Goal: Transaction & Acquisition: Purchase product/service

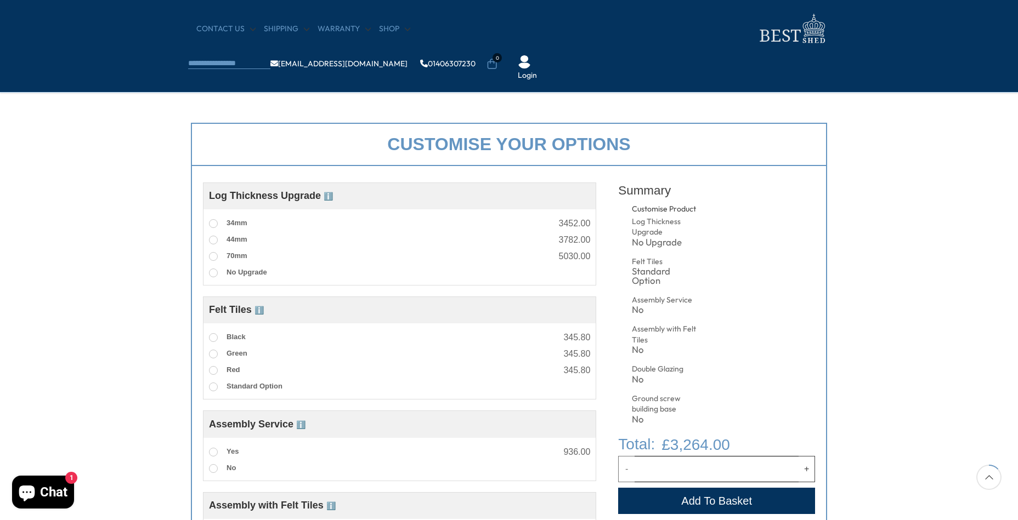
scroll to position [219, 0]
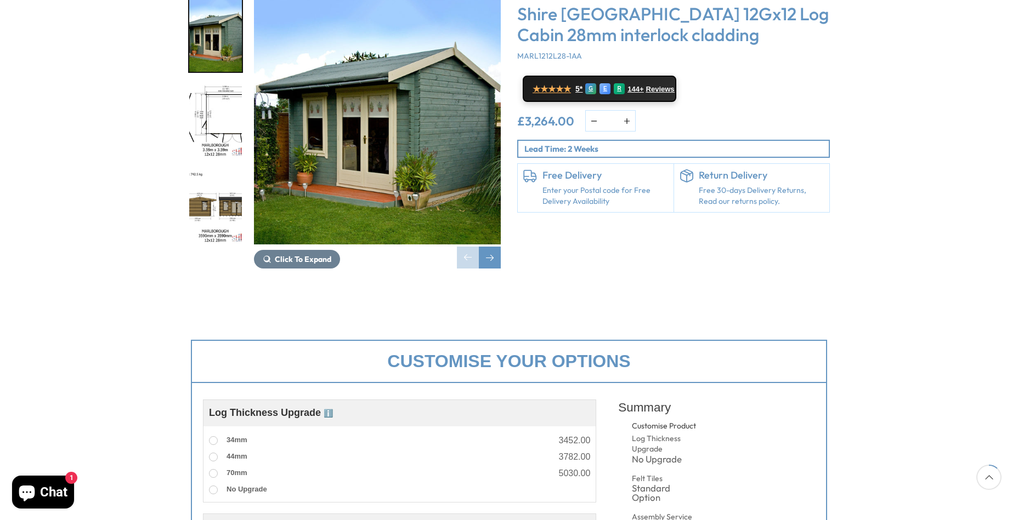
click at [216, 91] on img "2 / 18" at bounding box center [215, 121] width 53 height 73
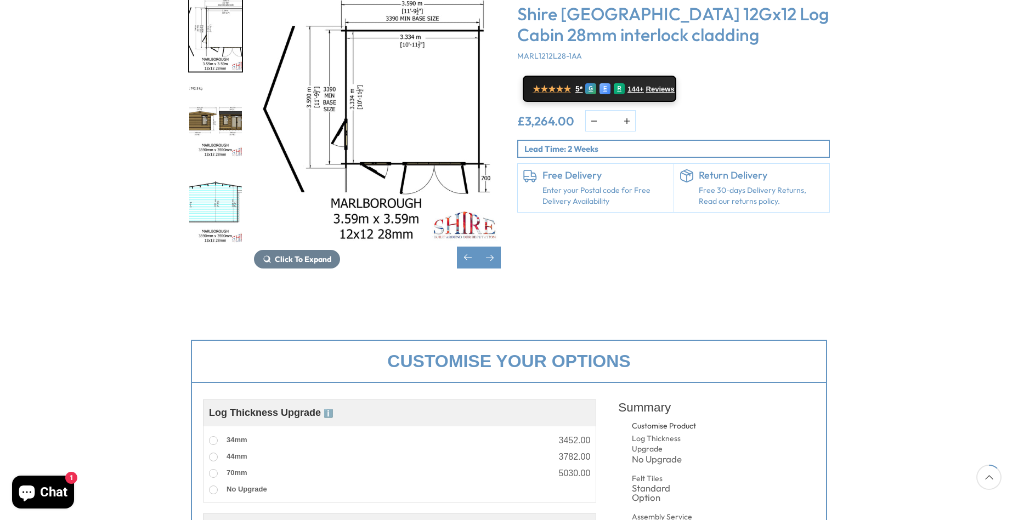
click at [197, 88] on img "3 / 18" at bounding box center [215, 121] width 53 height 73
click at [211, 98] on img "3 / 18" at bounding box center [215, 121] width 53 height 73
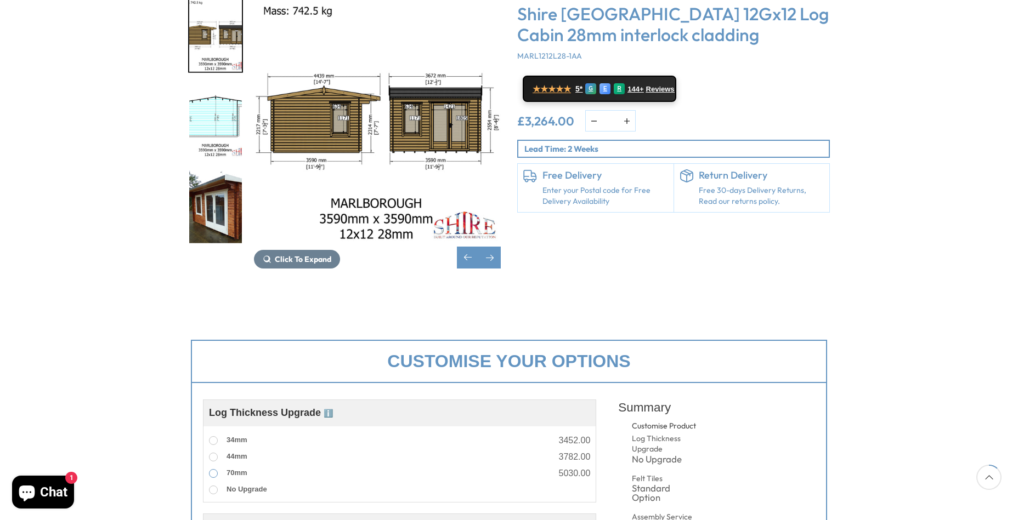
click at [214, 469] on span at bounding box center [213, 473] width 9 height 9
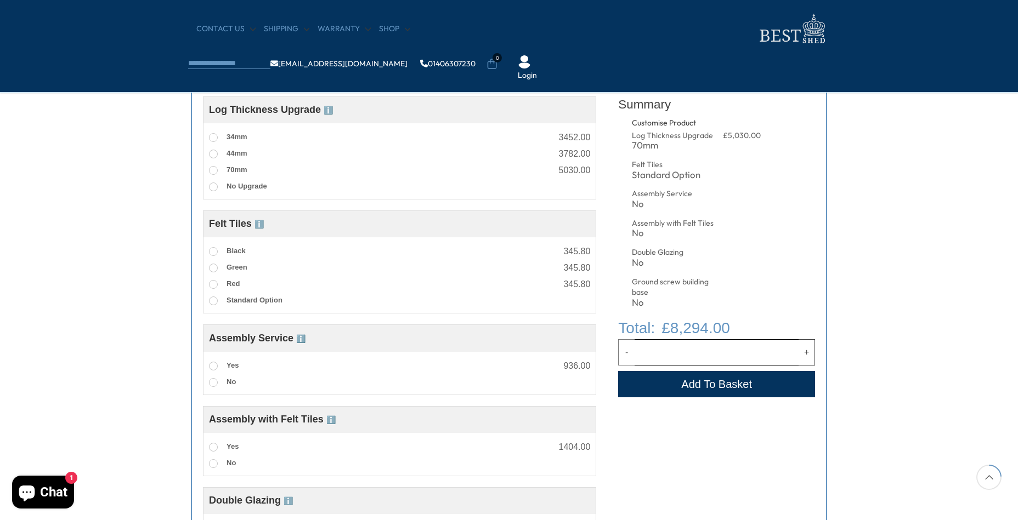
scroll to position [439, 0]
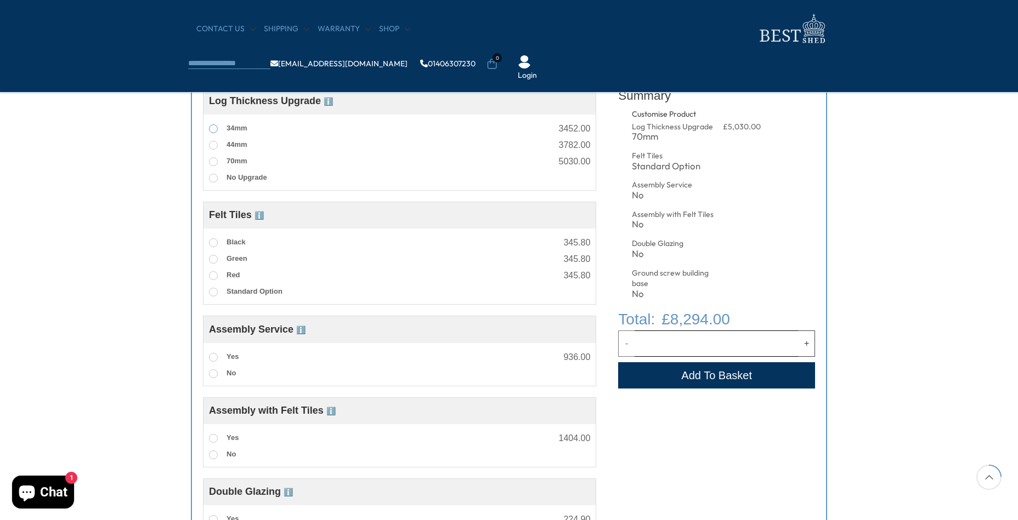
click at [214, 129] on span at bounding box center [213, 128] width 9 height 9
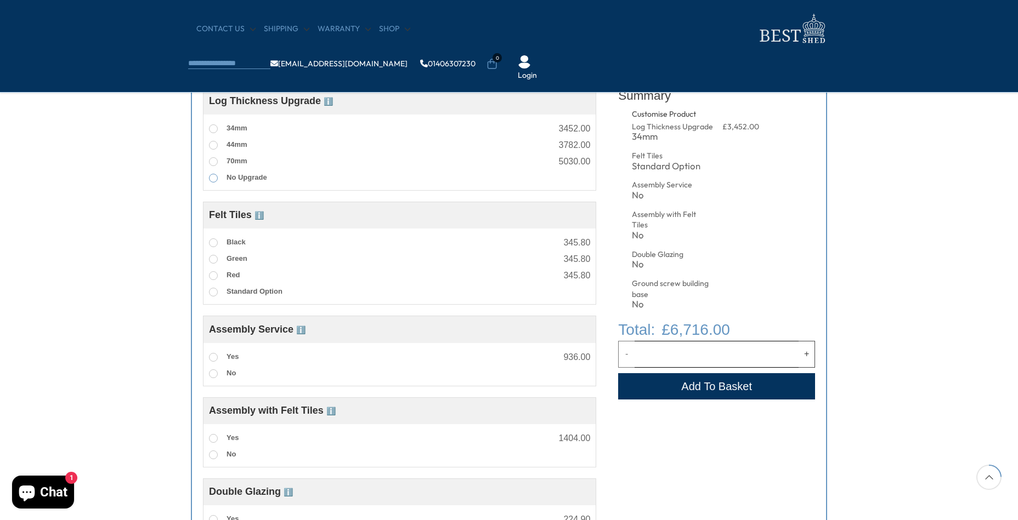
click at [213, 182] on span at bounding box center [213, 178] width 9 height 9
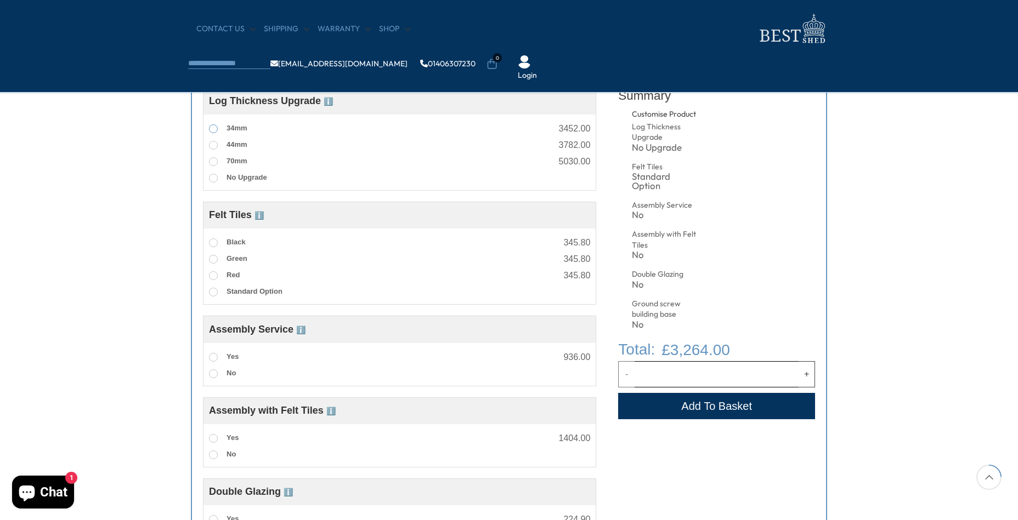
click at [212, 129] on span at bounding box center [213, 128] width 9 height 9
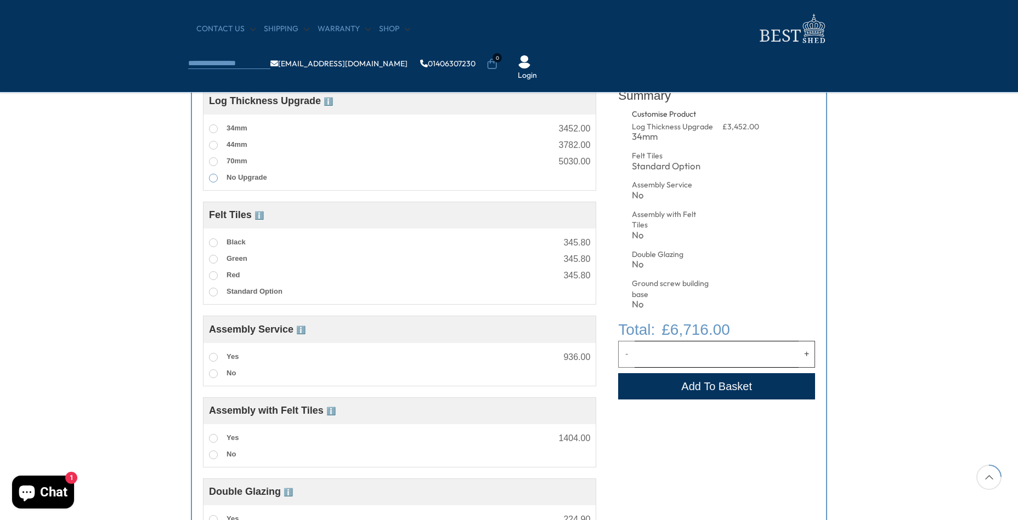
click at [212, 180] on span at bounding box center [213, 178] width 9 height 9
